Goal: Task Accomplishment & Management: Use online tool/utility

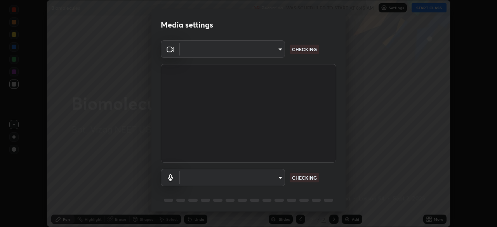
scroll to position [227, 497]
click at [281, 178] on body "Erase all Biomolecules Recording WAS SCHEDULED TO START AT 8:45 AM Settings STA…" at bounding box center [248, 113] width 497 height 227
type input "d4617a7d2f559bd3252380f05f3b8909cd8fc89c71cae93ea608fdac764d706e"
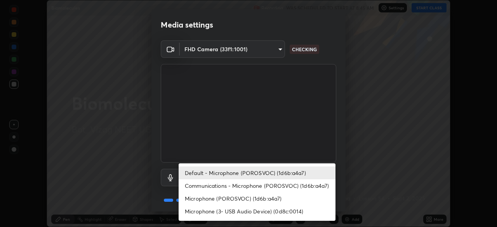
click at [286, 199] on li "Microphone (POROSVOC) (1d6b:a4a7)" at bounding box center [257, 198] width 157 height 13
type input "e8e509cf1a3afe8b7258d7c729533728a6451aecf283737c470902c079c77cd3"
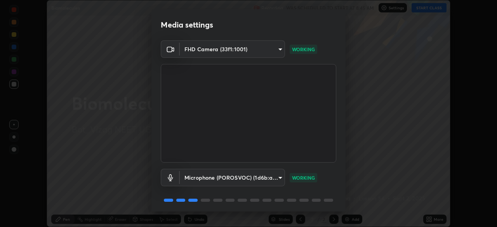
scroll to position [28, 0]
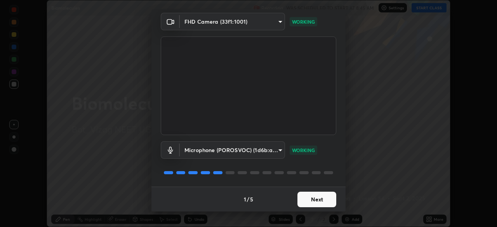
click at [322, 199] on button "Next" at bounding box center [317, 200] width 39 height 16
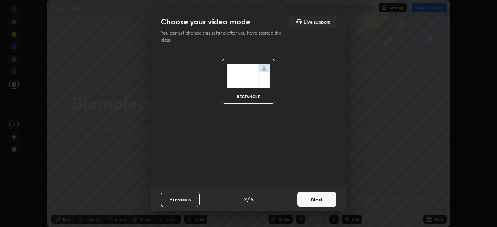
click at [324, 201] on button "Next" at bounding box center [317, 200] width 39 height 16
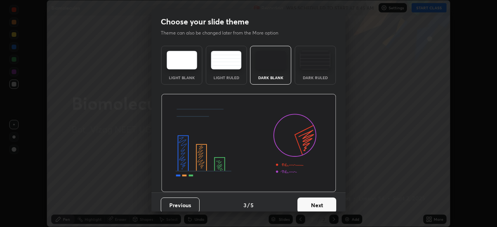
click at [325, 205] on button "Next" at bounding box center [317, 206] width 39 height 16
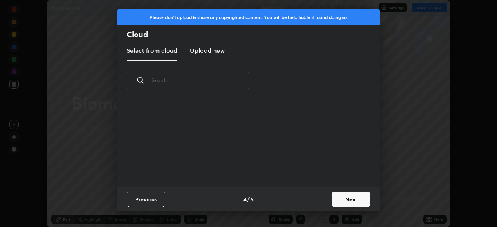
click at [337, 201] on button "Next" at bounding box center [351, 200] width 39 height 16
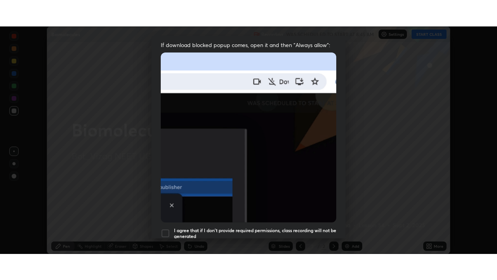
scroll to position [186, 0]
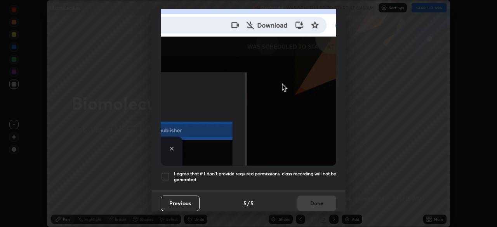
click at [165, 174] on div at bounding box center [165, 176] width 9 height 9
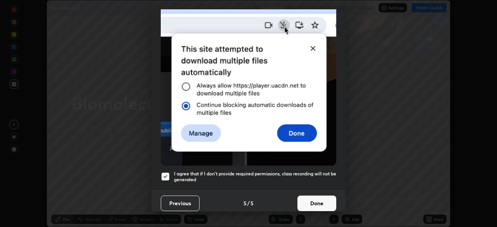
click at [311, 202] on button "Done" at bounding box center [317, 204] width 39 height 16
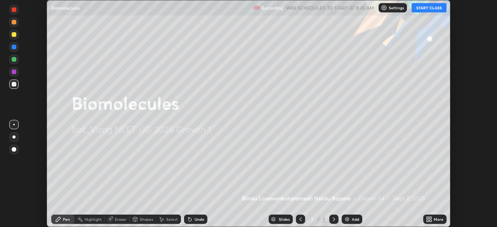
click at [431, 218] on icon at bounding box center [431, 218] width 2 height 2
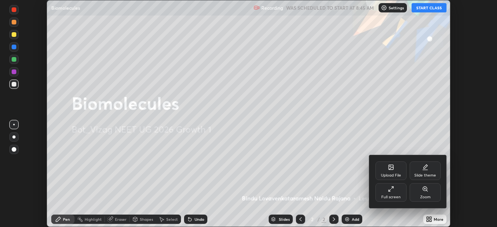
click at [391, 190] on icon at bounding box center [391, 189] width 6 height 6
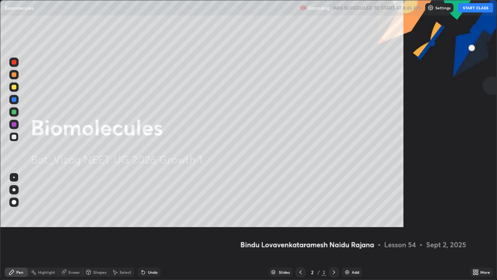
scroll to position [280, 497]
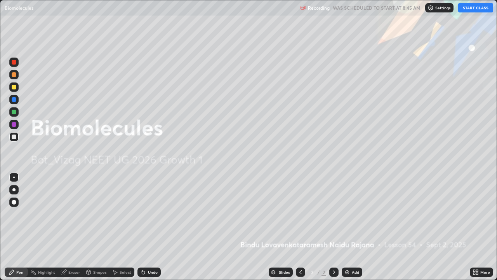
click at [350, 227] on div "Add" at bounding box center [352, 271] width 21 height 9
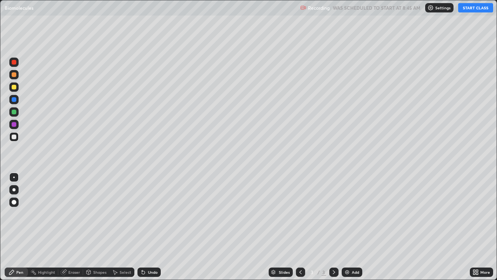
click at [476, 7] on button "START CLASS" at bounding box center [476, 7] width 35 height 9
click at [14, 190] on div at bounding box center [13, 189] width 3 height 3
click at [14, 75] on div at bounding box center [14, 74] width 5 height 5
click at [15, 112] on div at bounding box center [14, 112] width 5 height 5
click at [15, 86] on div at bounding box center [14, 87] width 5 height 5
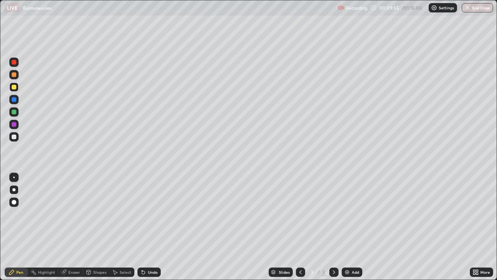
click at [15, 204] on div at bounding box center [13, 201] width 9 height 9
click at [15, 76] on div at bounding box center [14, 74] width 5 height 5
click at [15, 111] on div at bounding box center [14, 112] width 5 height 5
click at [16, 89] on div at bounding box center [13, 86] width 9 height 9
click at [14, 136] on div at bounding box center [14, 136] width 5 height 5
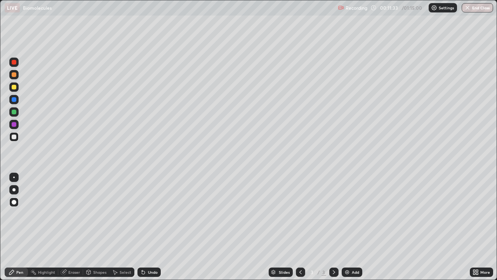
click at [14, 124] on div at bounding box center [14, 124] width 5 height 5
click at [16, 136] on div at bounding box center [14, 136] width 5 height 5
click at [76, 227] on div "Eraser" at bounding box center [74, 272] width 12 height 4
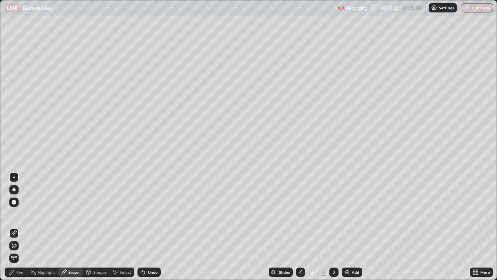
click at [21, 227] on div "Pen" at bounding box center [19, 272] width 7 height 4
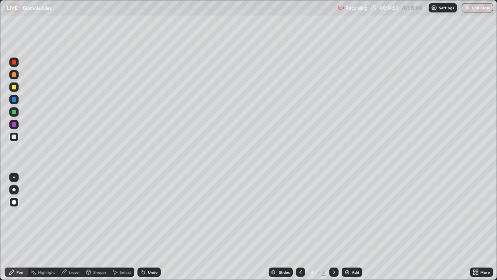
click at [14, 87] on div at bounding box center [14, 87] width 5 height 5
click at [16, 137] on div at bounding box center [14, 136] width 5 height 5
click at [346, 227] on img at bounding box center [347, 272] width 6 height 6
click at [14, 114] on div at bounding box center [14, 112] width 5 height 5
click at [15, 89] on div at bounding box center [14, 87] width 5 height 5
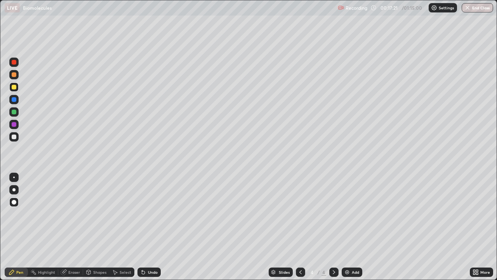
click at [16, 101] on div at bounding box center [13, 99] width 9 height 9
click at [14, 87] on div at bounding box center [14, 87] width 5 height 5
click at [15, 101] on div at bounding box center [14, 99] width 5 height 5
click at [14, 65] on div at bounding box center [13, 62] width 9 height 9
click at [14, 137] on div at bounding box center [14, 136] width 5 height 5
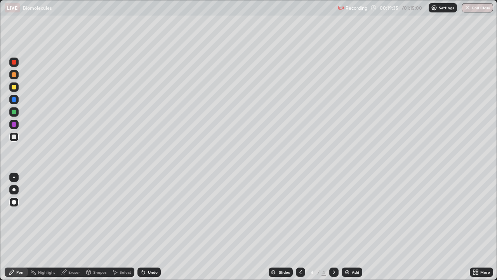
click at [16, 124] on div at bounding box center [14, 124] width 5 height 5
click at [13, 139] on div at bounding box center [14, 136] width 5 height 5
click at [300, 227] on icon at bounding box center [301, 272] width 6 height 6
click at [333, 227] on icon at bounding box center [334, 272] width 6 height 6
click at [16, 64] on div at bounding box center [14, 62] width 5 height 5
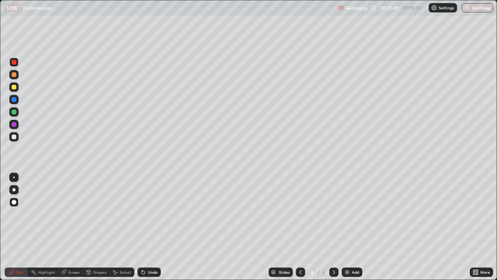
click at [15, 74] on div at bounding box center [14, 74] width 5 height 5
click at [15, 101] on div at bounding box center [14, 99] width 5 height 5
click at [17, 99] on div at bounding box center [13, 99] width 9 height 9
click at [12, 111] on div at bounding box center [14, 112] width 5 height 5
click at [299, 227] on icon at bounding box center [301, 272] width 6 height 6
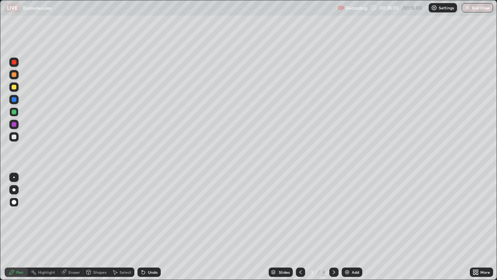
click at [334, 227] on icon at bounding box center [334, 272] width 2 height 4
click at [299, 227] on icon at bounding box center [301, 272] width 6 height 6
click at [335, 227] on icon at bounding box center [334, 272] width 6 height 6
click at [14, 75] on div at bounding box center [14, 74] width 5 height 5
click at [15, 100] on div at bounding box center [14, 99] width 5 height 5
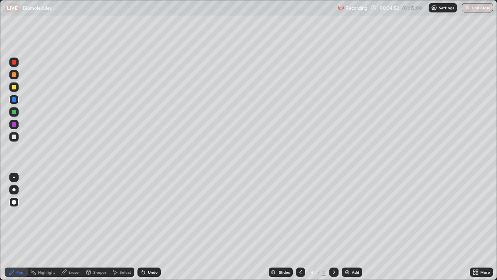
click at [73, 227] on div "Eraser" at bounding box center [74, 272] width 12 height 4
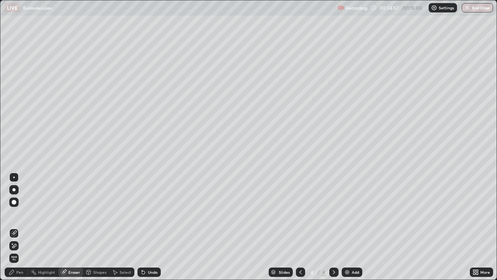
click at [19, 227] on div "Pen" at bounding box center [19, 272] width 7 height 4
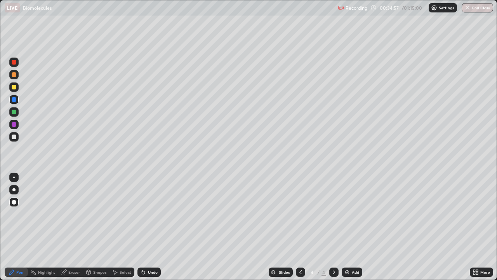
click at [15, 138] on div at bounding box center [14, 136] width 5 height 5
click at [70, 227] on div "Eraser" at bounding box center [74, 272] width 12 height 4
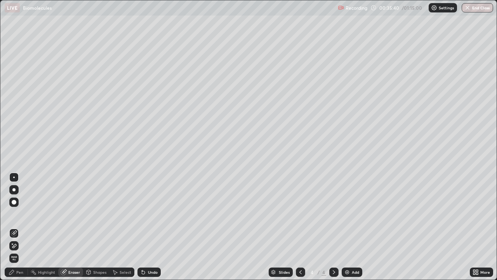
click at [21, 227] on div "Pen" at bounding box center [19, 272] width 7 height 4
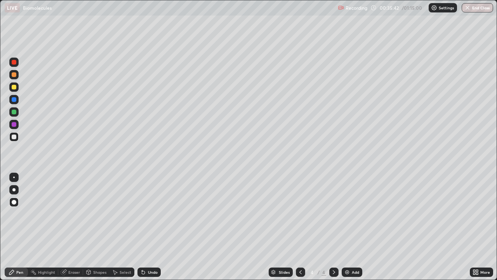
click at [16, 86] on div at bounding box center [14, 87] width 5 height 5
click at [12, 99] on div at bounding box center [14, 99] width 5 height 5
click at [16, 126] on div at bounding box center [14, 124] width 5 height 5
click at [73, 227] on div "Eraser" at bounding box center [74, 272] width 12 height 4
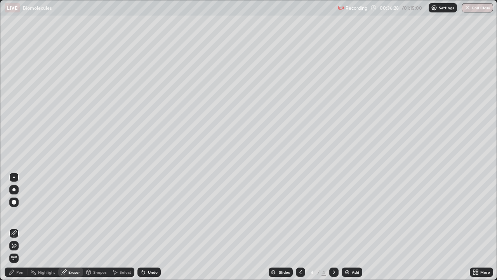
click at [20, 227] on div "Pen" at bounding box center [19, 272] width 7 height 4
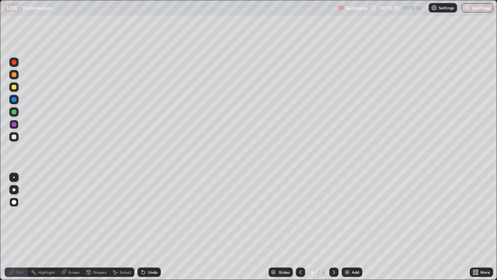
click at [14, 137] on div at bounding box center [14, 136] width 5 height 5
click at [70, 227] on div "Eraser" at bounding box center [70, 271] width 25 height 9
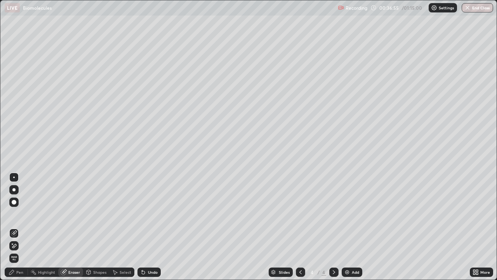
click at [19, 227] on div "Pen" at bounding box center [19, 272] width 7 height 4
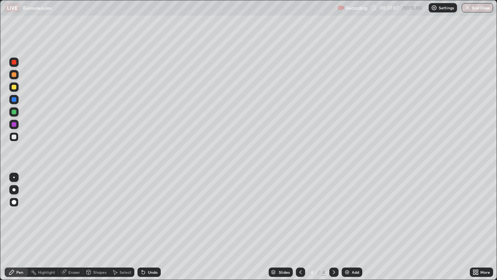
click at [76, 227] on div "Eraser" at bounding box center [74, 272] width 12 height 4
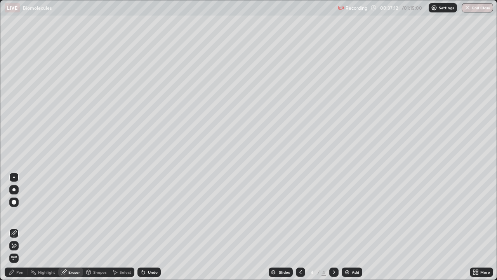
click at [20, 227] on div "Pen" at bounding box center [19, 272] width 7 height 4
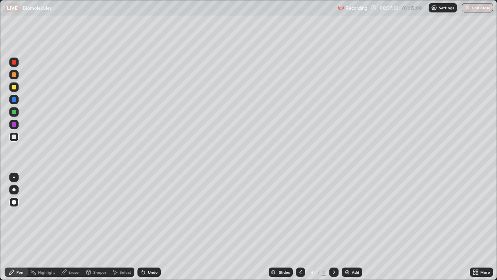
click at [71, 227] on div "Eraser" at bounding box center [74, 272] width 12 height 4
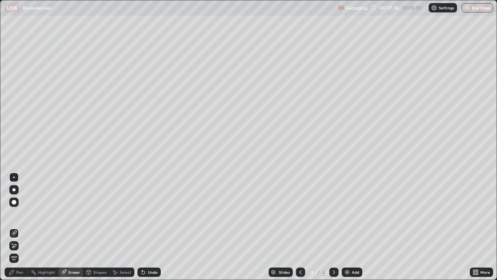
click at [18, 227] on div "Pen" at bounding box center [19, 272] width 7 height 4
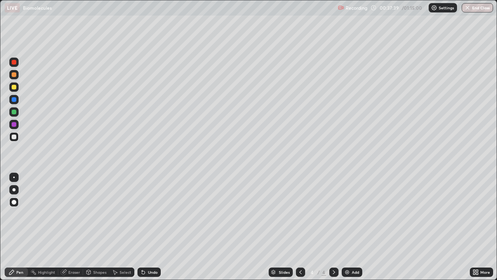
click at [15, 99] on div at bounding box center [14, 99] width 5 height 5
click at [74, 227] on div "Eraser" at bounding box center [74, 272] width 12 height 4
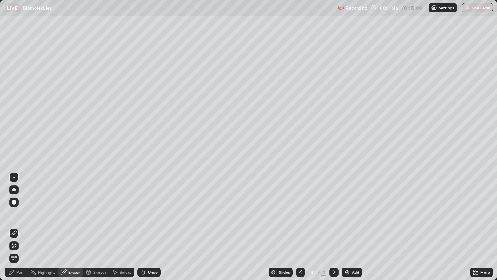
click at [344, 227] on img at bounding box center [347, 272] width 6 height 6
click at [16, 227] on div "Pen" at bounding box center [16, 271] width 23 height 9
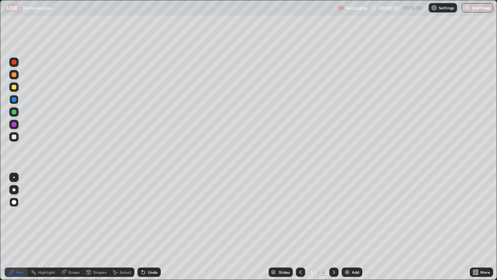
click at [14, 112] on div at bounding box center [14, 112] width 5 height 5
click at [16, 85] on div at bounding box center [14, 87] width 5 height 5
click at [15, 111] on div at bounding box center [14, 112] width 5 height 5
click at [16, 85] on div at bounding box center [14, 87] width 5 height 5
click at [13, 138] on div at bounding box center [14, 136] width 5 height 5
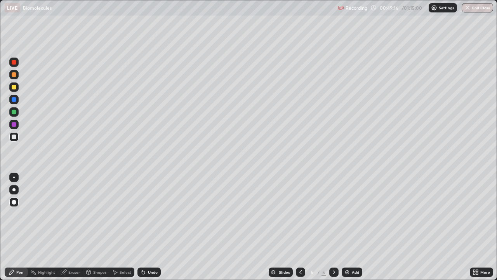
click at [14, 88] on div at bounding box center [14, 87] width 5 height 5
click at [348, 227] on img at bounding box center [347, 272] width 6 height 6
click at [15, 76] on div at bounding box center [14, 74] width 5 height 5
click at [16, 136] on div at bounding box center [14, 136] width 5 height 5
click at [14, 87] on div at bounding box center [14, 87] width 5 height 5
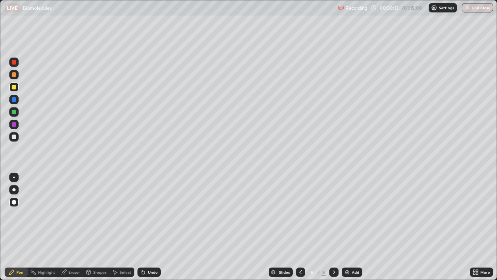
click at [15, 138] on div at bounding box center [14, 136] width 5 height 5
click at [15, 76] on div at bounding box center [14, 74] width 5 height 5
click at [16, 124] on div at bounding box center [14, 124] width 5 height 5
click at [14, 138] on div at bounding box center [14, 136] width 5 height 5
click at [14, 113] on div at bounding box center [14, 112] width 5 height 5
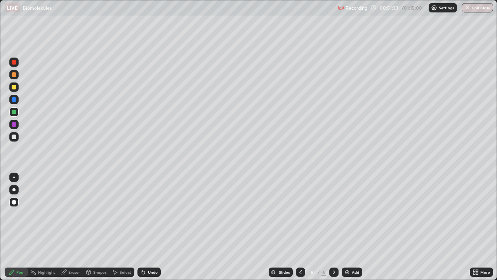
click at [14, 100] on div at bounding box center [14, 99] width 5 height 5
click at [15, 137] on div at bounding box center [14, 136] width 5 height 5
click at [16, 87] on div at bounding box center [14, 87] width 5 height 5
click at [14, 139] on div at bounding box center [14, 136] width 5 height 5
click at [15, 86] on div at bounding box center [14, 87] width 5 height 5
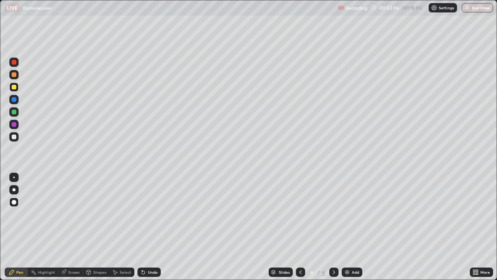
click at [15, 136] on div at bounding box center [14, 136] width 5 height 5
click at [15, 86] on div at bounding box center [14, 87] width 5 height 5
click at [14, 77] on div at bounding box center [14, 74] width 5 height 5
click at [14, 138] on div at bounding box center [14, 136] width 5 height 5
click at [69, 227] on div "Eraser" at bounding box center [74, 272] width 12 height 4
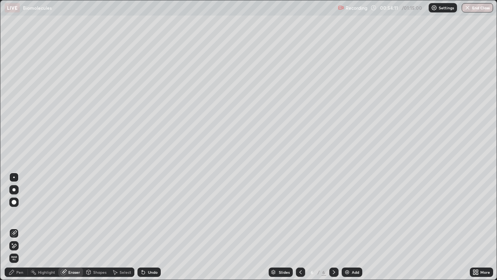
click at [14, 202] on div at bounding box center [14, 202] width 5 height 5
click at [17, 227] on div "Pen" at bounding box center [19, 272] width 7 height 4
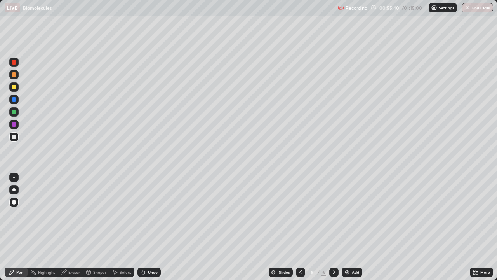
click at [346, 227] on img at bounding box center [347, 272] width 6 height 6
click at [16, 87] on div at bounding box center [14, 87] width 5 height 5
click at [16, 76] on div at bounding box center [14, 74] width 5 height 5
click at [14, 100] on div at bounding box center [14, 99] width 5 height 5
click at [15, 113] on div at bounding box center [14, 112] width 5 height 5
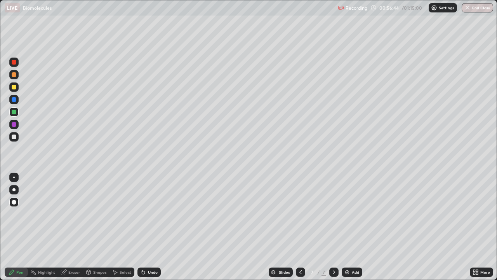
click at [16, 138] on div at bounding box center [14, 136] width 5 height 5
click at [13, 124] on div at bounding box center [14, 124] width 5 height 5
click at [14, 136] on div at bounding box center [14, 136] width 5 height 5
click at [75, 227] on div "Eraser" at bounding box center [74, 272] width 12 height 4
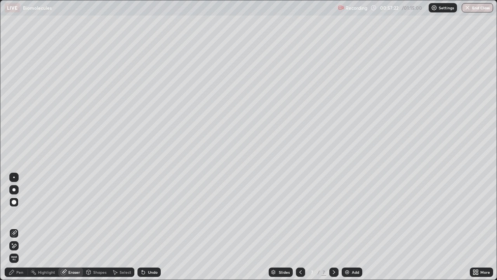
click at [22, 227] on div "Pen" at bounding box center [19, 272] width 7 height 4
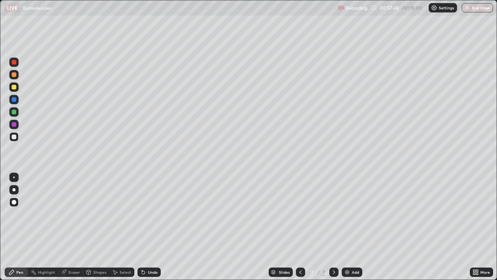
click at [16, 88] on div at bounding box center [14, 87] width 5 height 5
click at [346, 227] on img at bounding box center [347, 272] width 6 height 6
click at [300, 227] on icon at bounding box center [301, 272] width 6 height 6
click at [350, 227] on div "Add" at bounding box center [352, 271] width 21 height 9
click at [16, 136] on div at bounding box center [14, 136] width 5 height 5
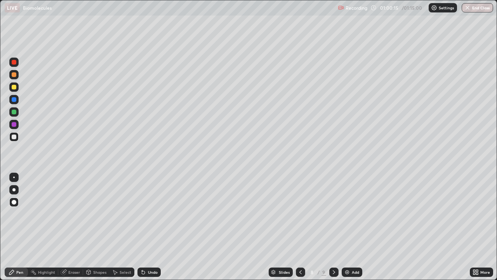
click at [15, 101] on div at bounding box center [14, 99] width 5 height 5
click at [16, 86] on div at bounding box center [14, 87] width 5 height 5
click at [15, 113] on div at bounding box center [14, 112] width 5 height 5
click at [15, 138] on div at bounding box center [14, 136] width 5 height 5
click at [15, 87] on div at bounding box center [14, 87] width 5 height 5
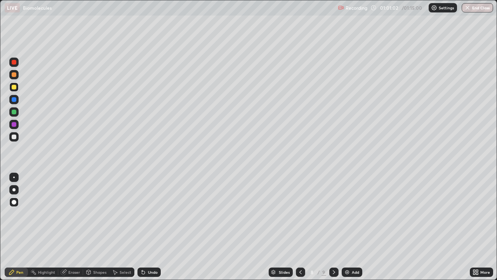
click at [14, 137] on div at bounding box center [14, 136] width 5 height 5
click at [14, 100] on div at bounding box center [14, 99] width 5 height 5
click at [15, 138] on div at bounding box center [14, 136] width 5 height 5
click at [17, 65] on div at bounding box center [13, 62] width 9 height 9
click at [350, 227] on div "Add" at bounding box center [352, 271] width 21 height 9
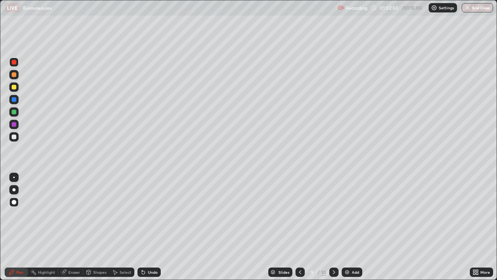
click at [15, 138] on div at bounding box center [14, 136] width 5 height 5
click at [14, 86] on div at bounding box center [14, 87] width 5 height 5
click at [15, 137] on div at bounding box center [14, 136] width 5 height 5
click at [14, 87] on div at bounding box center [14, 87] width 5 height 5
click at [14, 138] on div at bounding box center [14, 136] width 5 height 5
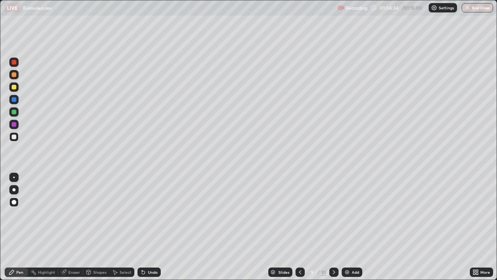
click at [14, 111] on div at bounding box center [14, 112] width 5 height 5
click at [13, 138] on div at bounding box center [14, 136] width 5 height 5
click at [15, 86] on div at bounding box center [14, 87] width 5 height 5
click at [15, 136] on div at bounding box center [14, 136] width 5 height 5
click at [16, 74] on div at bounding box center [14, 74] width 5 height 5
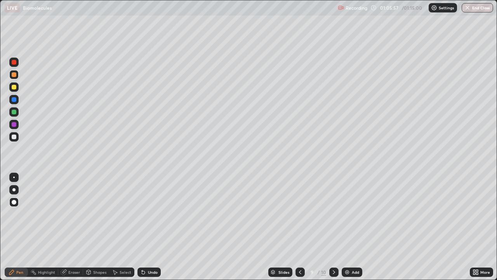
click at [300, 227] on icon at bounding box center [300, 272] width 6 height 6
click at [298, 227] on icon at bounding box center [300, 272] width 6 height 6
click at [300, 227] on icon at bounding box center [300, 272] width 6 height 6
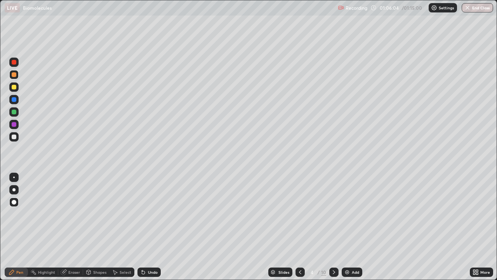
click at [300, 227] on icon at bounding box center [300, 272] width 6 height 6
click at [334, 227] on icon at bounding box center [334, 272] width 6 height 6
click at [332, 227] on icon at bounding box center [334, 272] width 6 height 6
click at [333, 227] on icon at bounding box center [334, 272] width 6 height 6
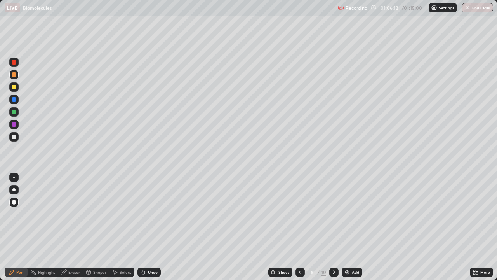
click at [333, 227] on icon at bounding box center [334, 272] width 6 height 6
click at [333, 227] on icon at bounding box center [334, 272] width 2 height 4
click at [333, 227] on icon at bounding box center [334, 272] width 6 height 6
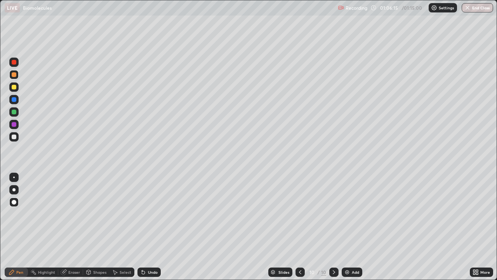
click at [300, 227] on icon at bounding box center [300, 272] width 2 height 4
click at [14, 140] on div at bounding box center [13, 136] width 9 height 9
click at [75, 227] on div "Eraser" at bounding box center [74, 272] width 12 height 4
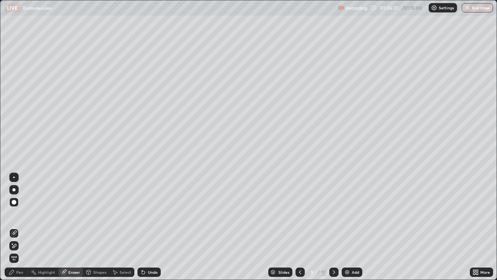
click at [21, 227] on div "Pen" at bounding box center [19, 272] width 7 height 4
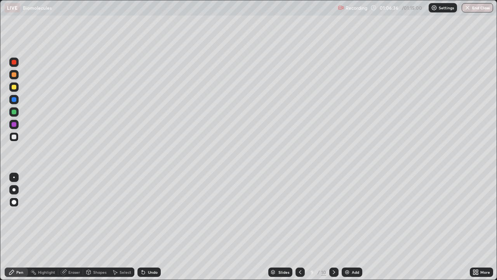
click at [15, 112] on div at bounding box center [14, 112] width 5 height 5
click at [14, 125] on div at bounding box center [14, 124] width 5 height 5
click at [349, 227] on img at bounding box center [347, 272] width 6 height 6
click at [14, 63] on div at bounding box center [14, 62] width 5 height 5
click at [14, 137] on div at bounding box center [14, 136] width 5 height 5
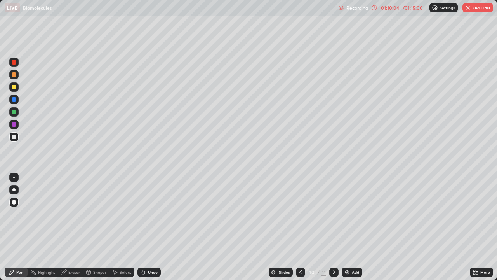
click at [476, 9] on button "End Class" at bounding box center [478, 7] width 31 height 9
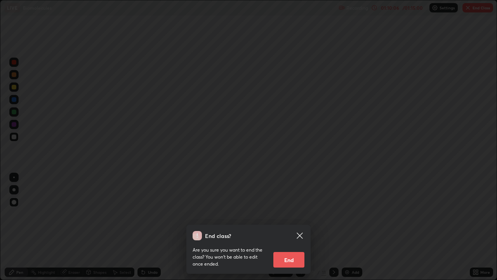
click at [286, 227] on button "End" at bounding box center [289, 260] width 31 height 16
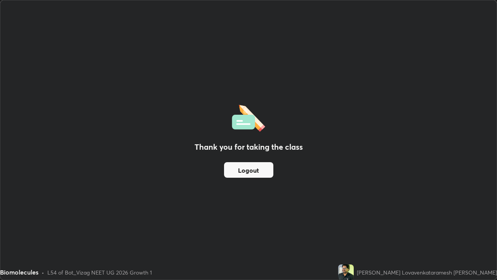
click at [253, 173] on button "Logout" at bounding box center [248, 170] width 49 height 16
